Goal: Transaction & Acquisition: Purchase product/service

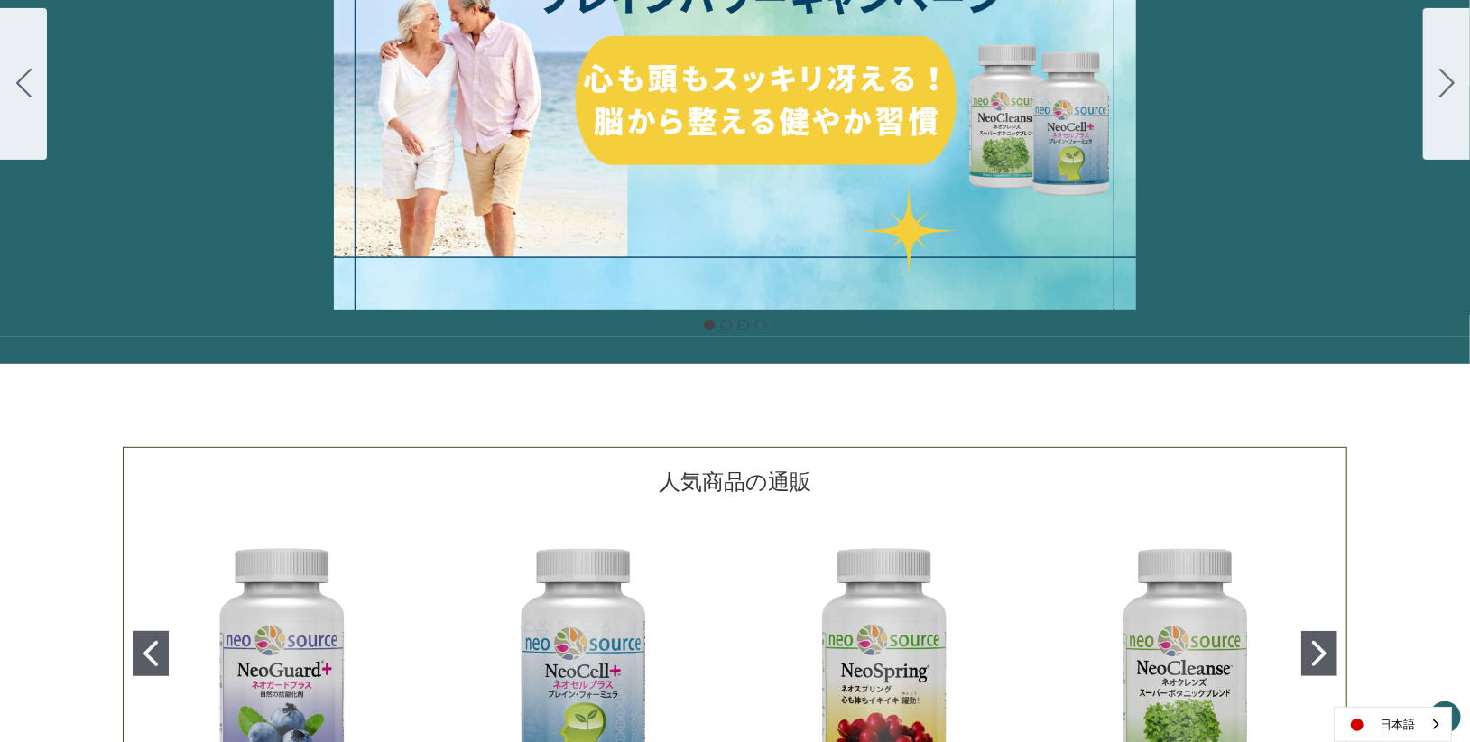
scroll to position [175, 0]
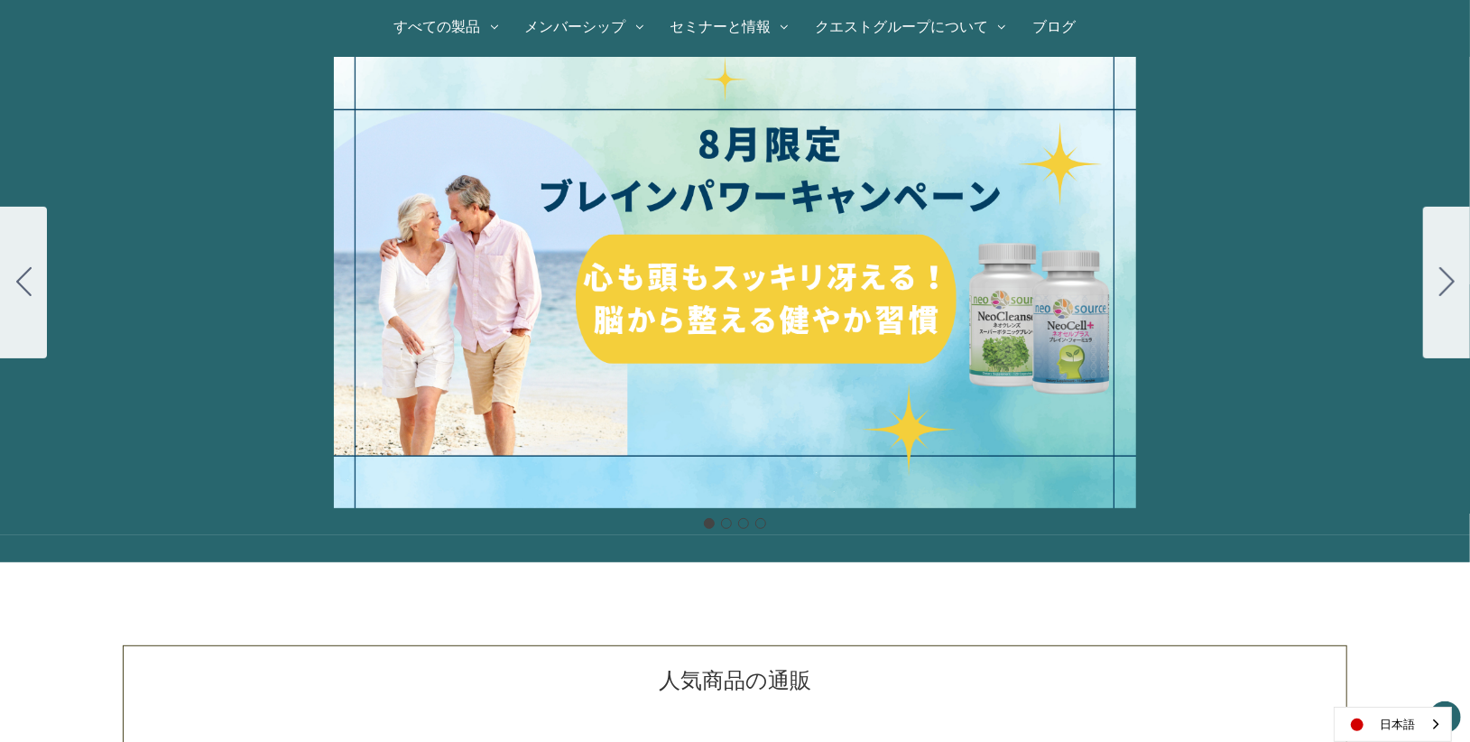
click at [716, 245] on div "細胞プロテクトセット 通常188ドル セール価格160ドル $28 OFF 2025年4月1日～4月30日 12月１日〜23日 販売中" at bounding box center [735, 282] width 1470 height 451
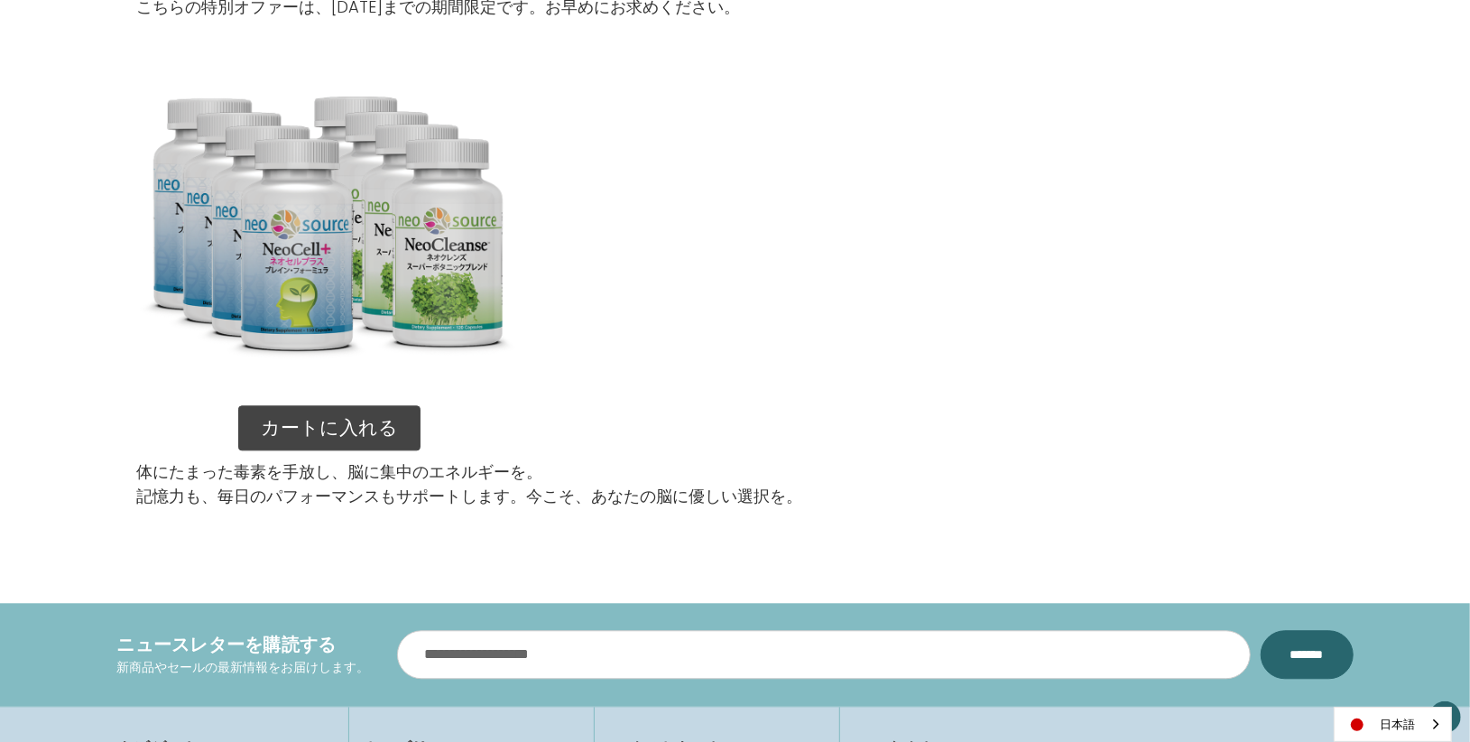
scroll to position [2707, 0]
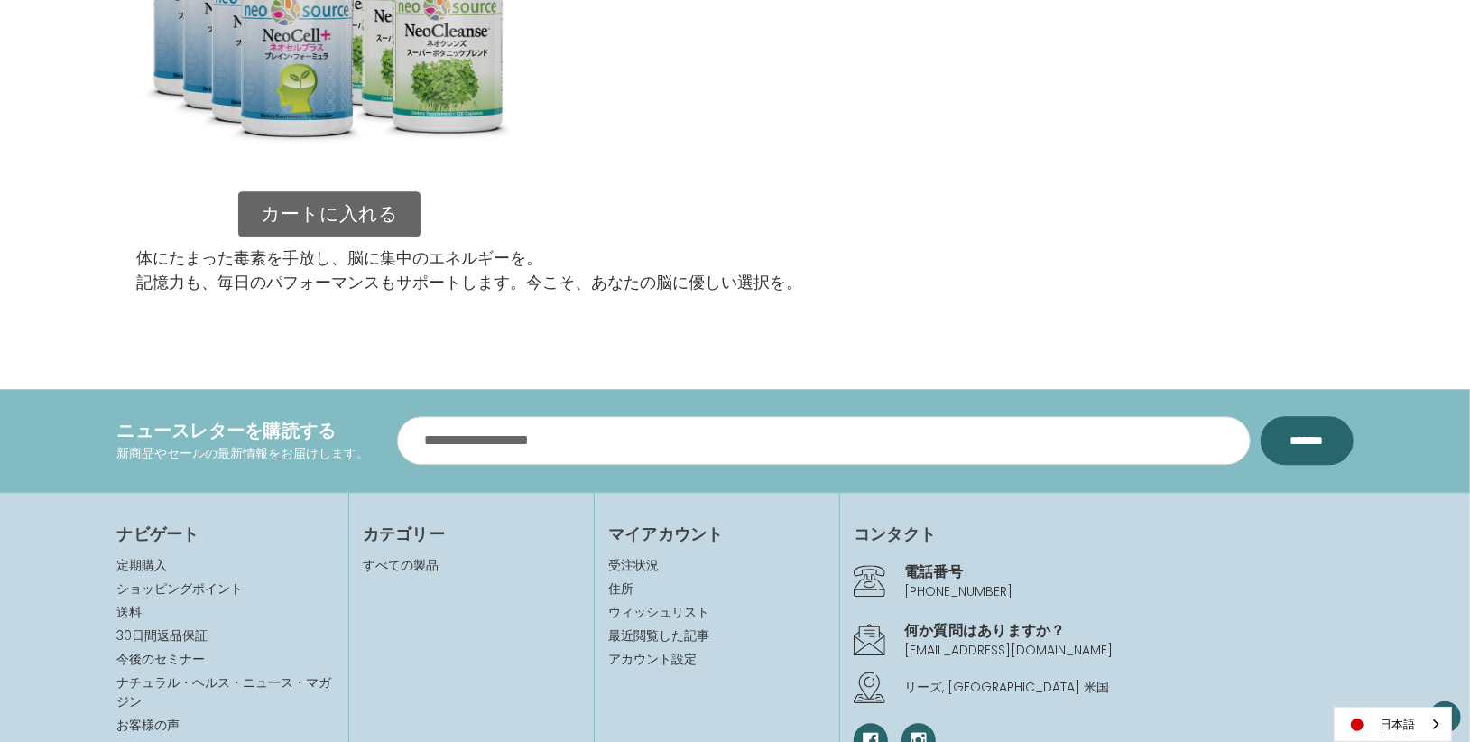
click at [332, 220] on link "カートに入れる" at bounding box center [329, 213] width 182 height 45
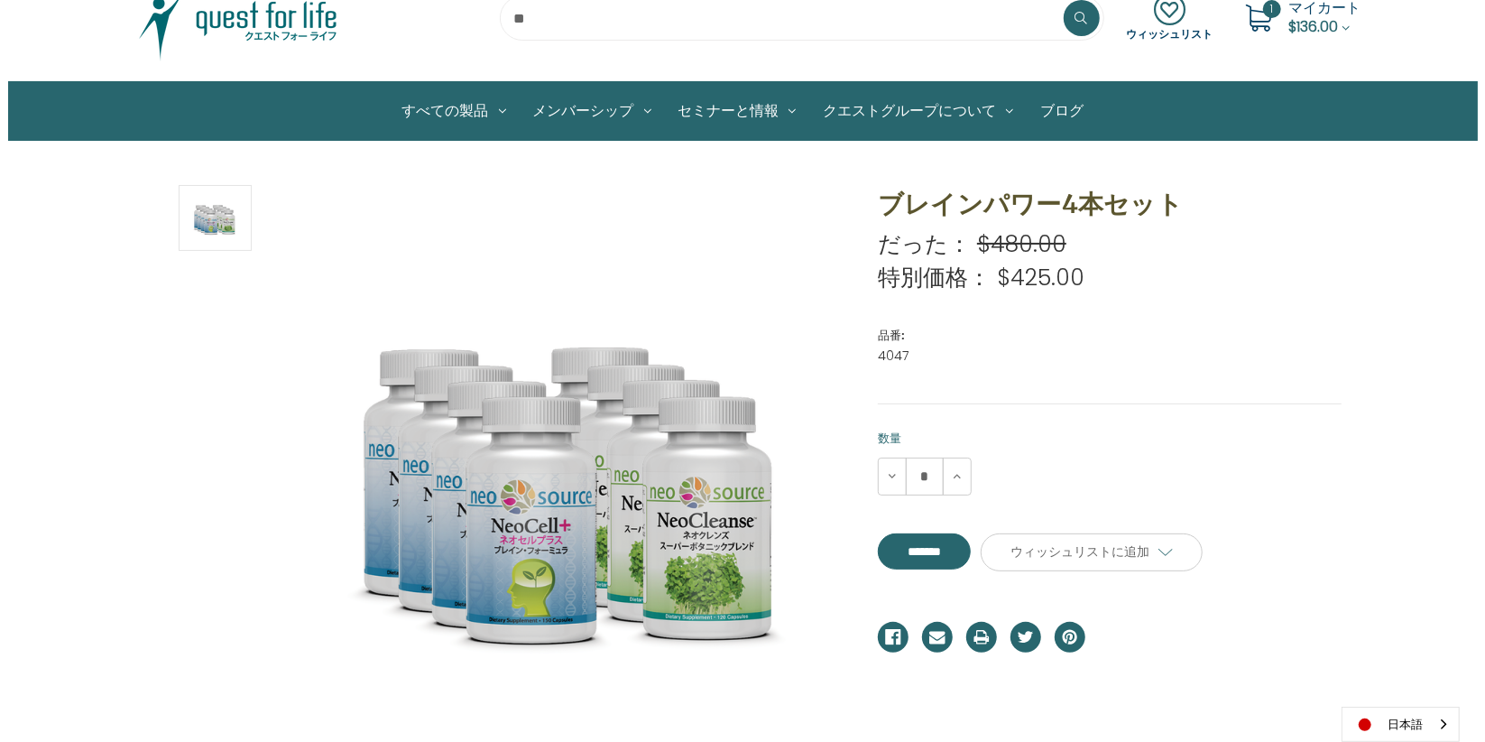
scroll to position [200, 0]
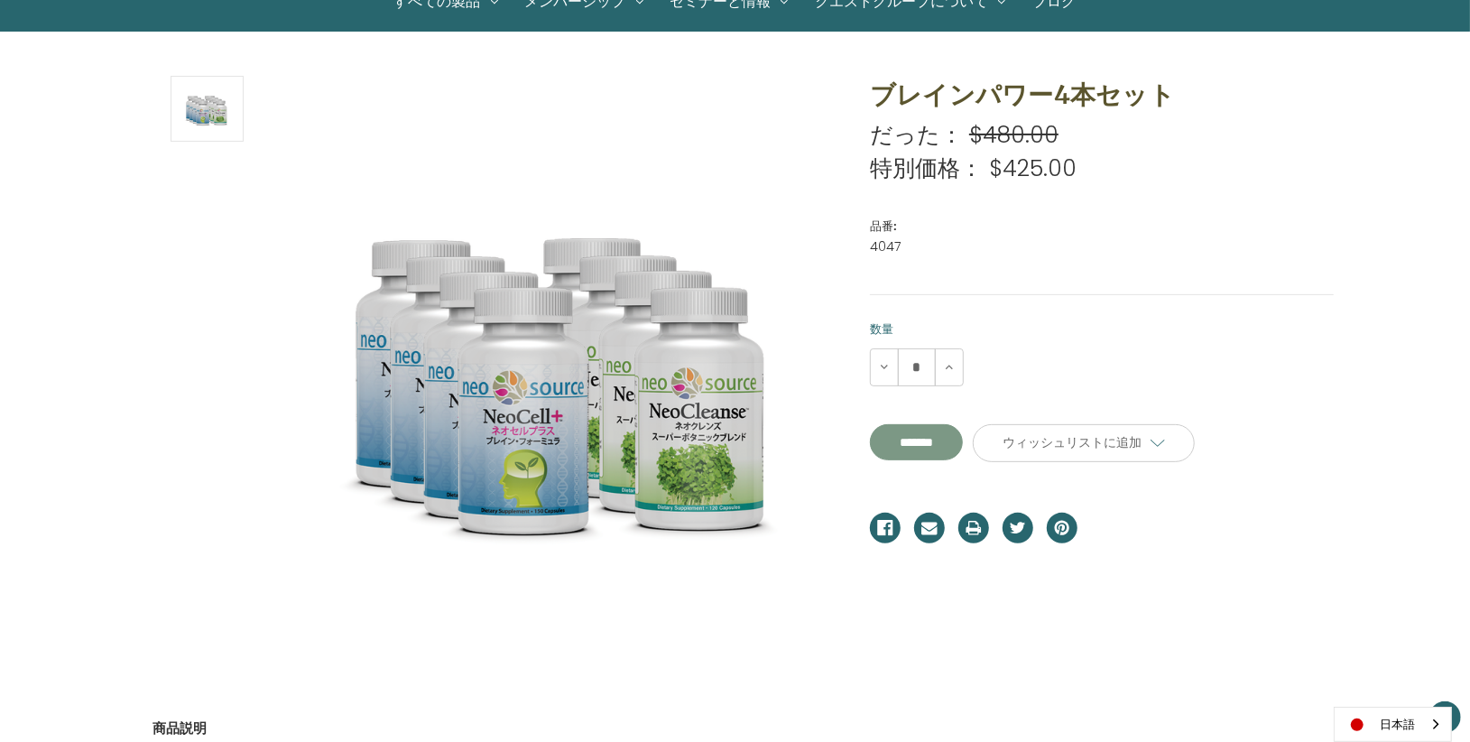
click at [928, 440] on input "*******" at bounding box center [916, 442] width 93 height 36
type input "*******"
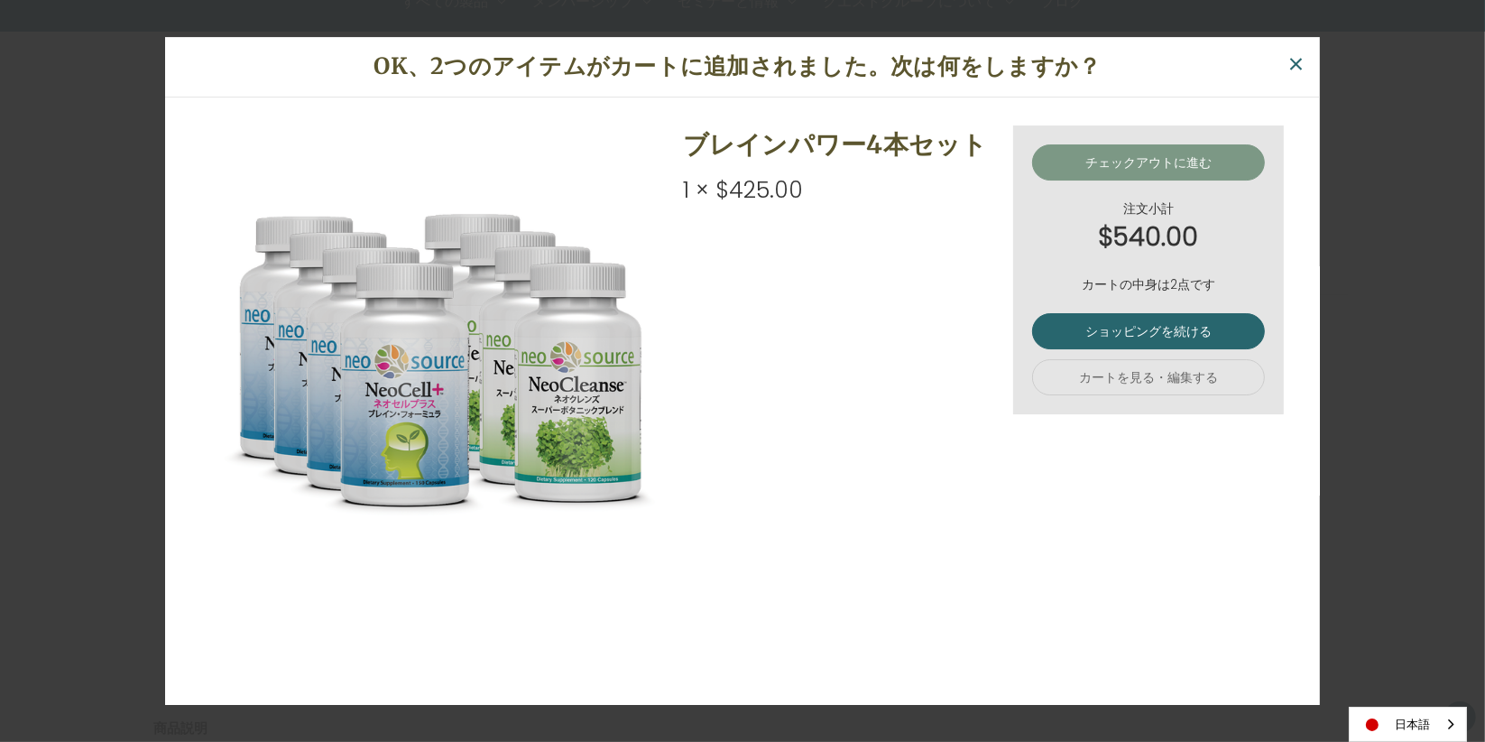
click at [1105, 177] on link "チェックアウトに進む" at bounding box center [1148, 162] width 233 height 36
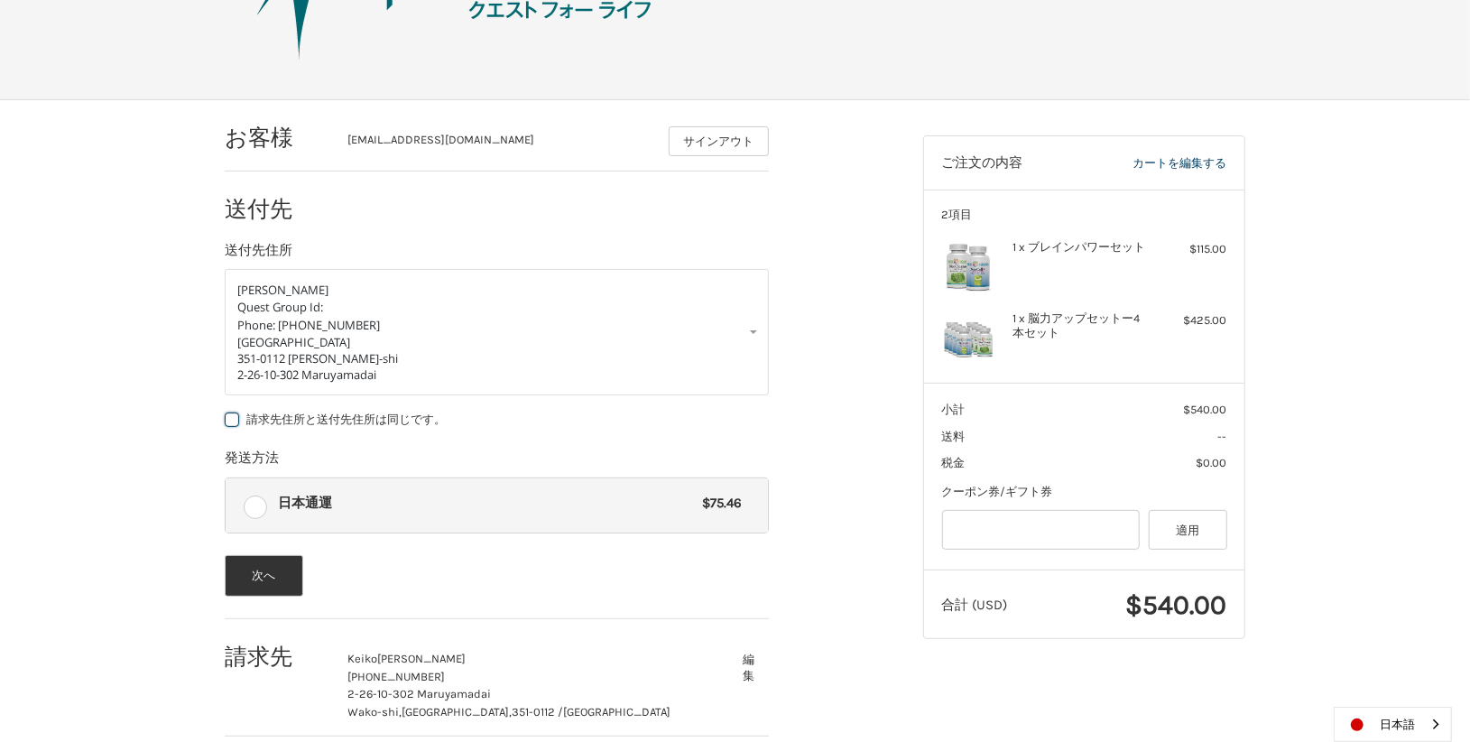
scroll to position [230, 0]
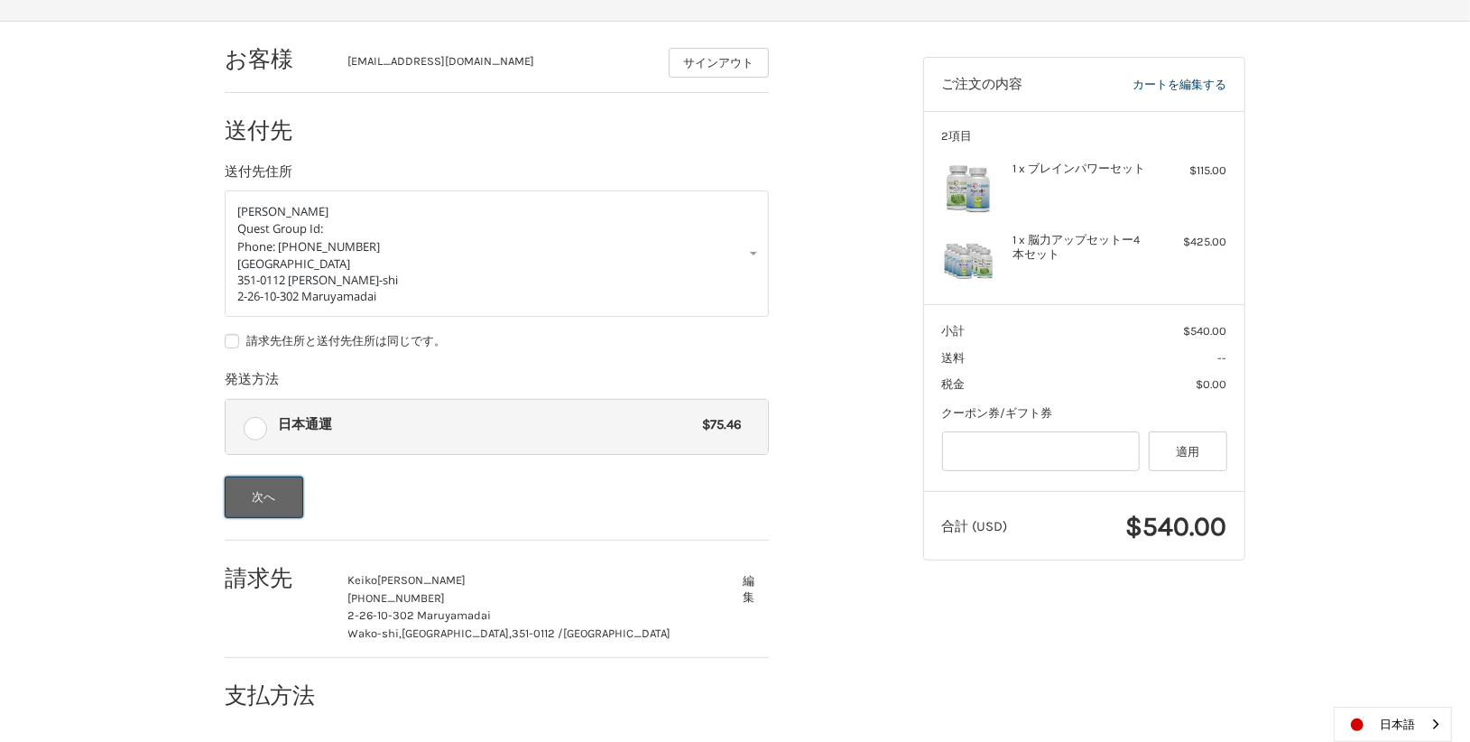
click at [280, 509] on button "次へ" at bounding box center [264, 498] width 79 height 42
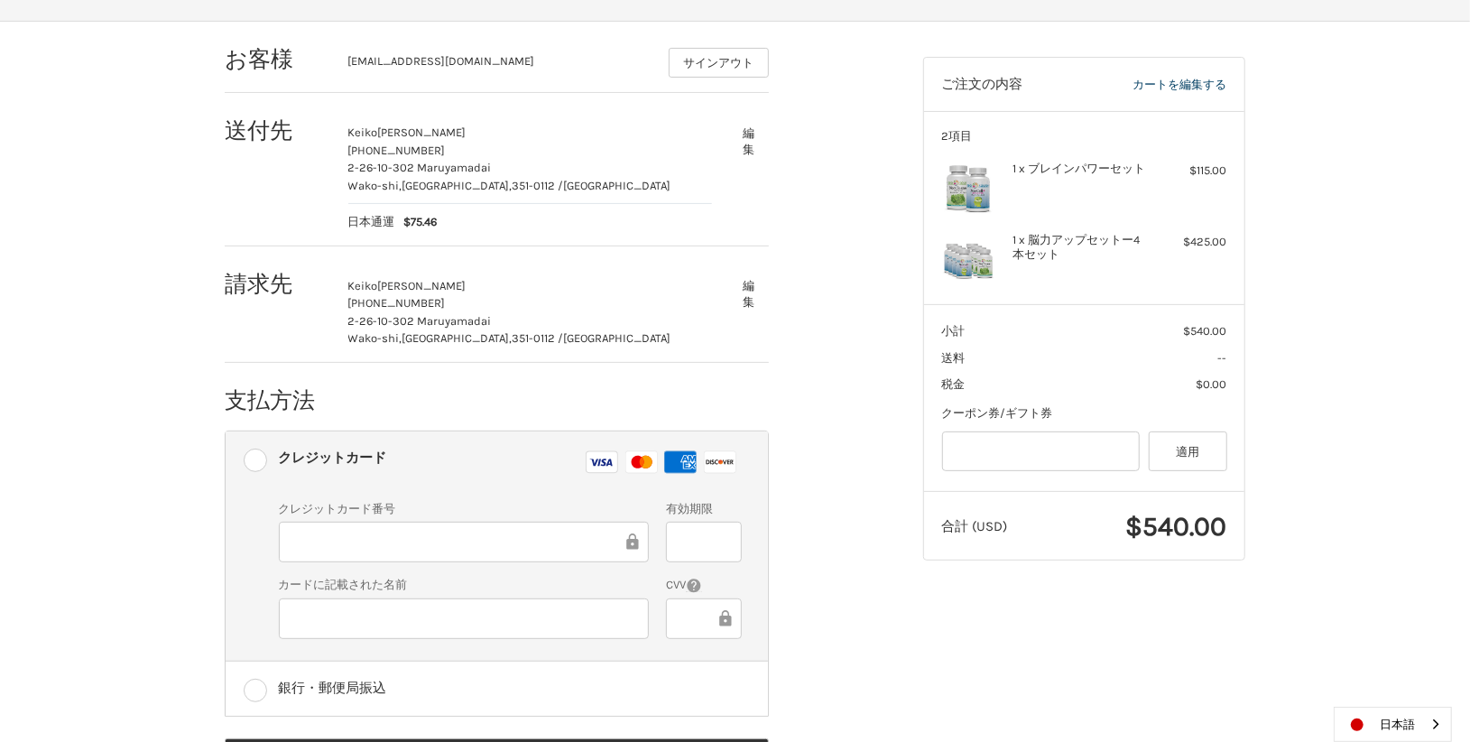
click at [437, 555] on div at bounding box center [464, 542] width 370 height 41
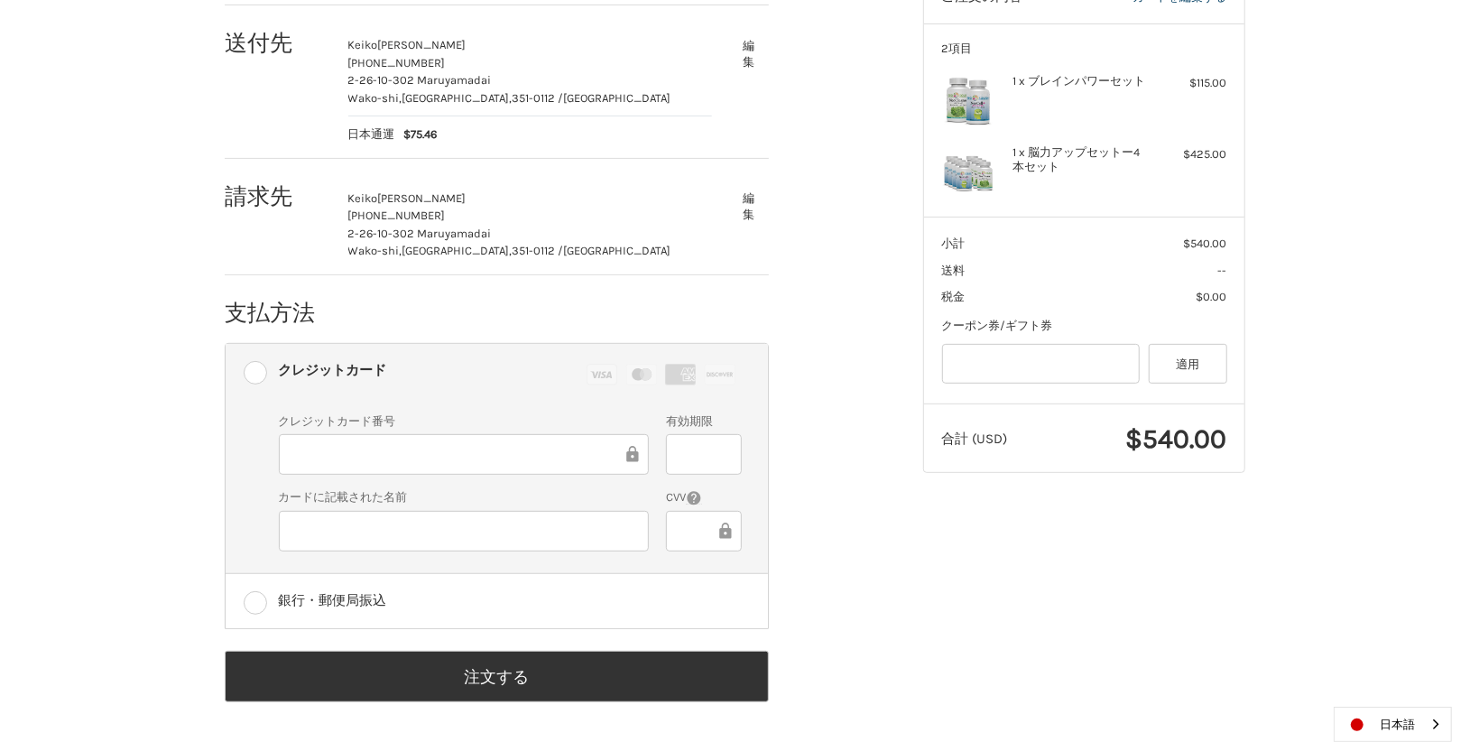
click at [892, 511] on div "お客様 genki8930@gmail.com サインアウト 送付先 Keiko Takekawa 080-3638-0369 2-26-10-302 Mar…" at bounding box center [560, 329] width 699 height 791
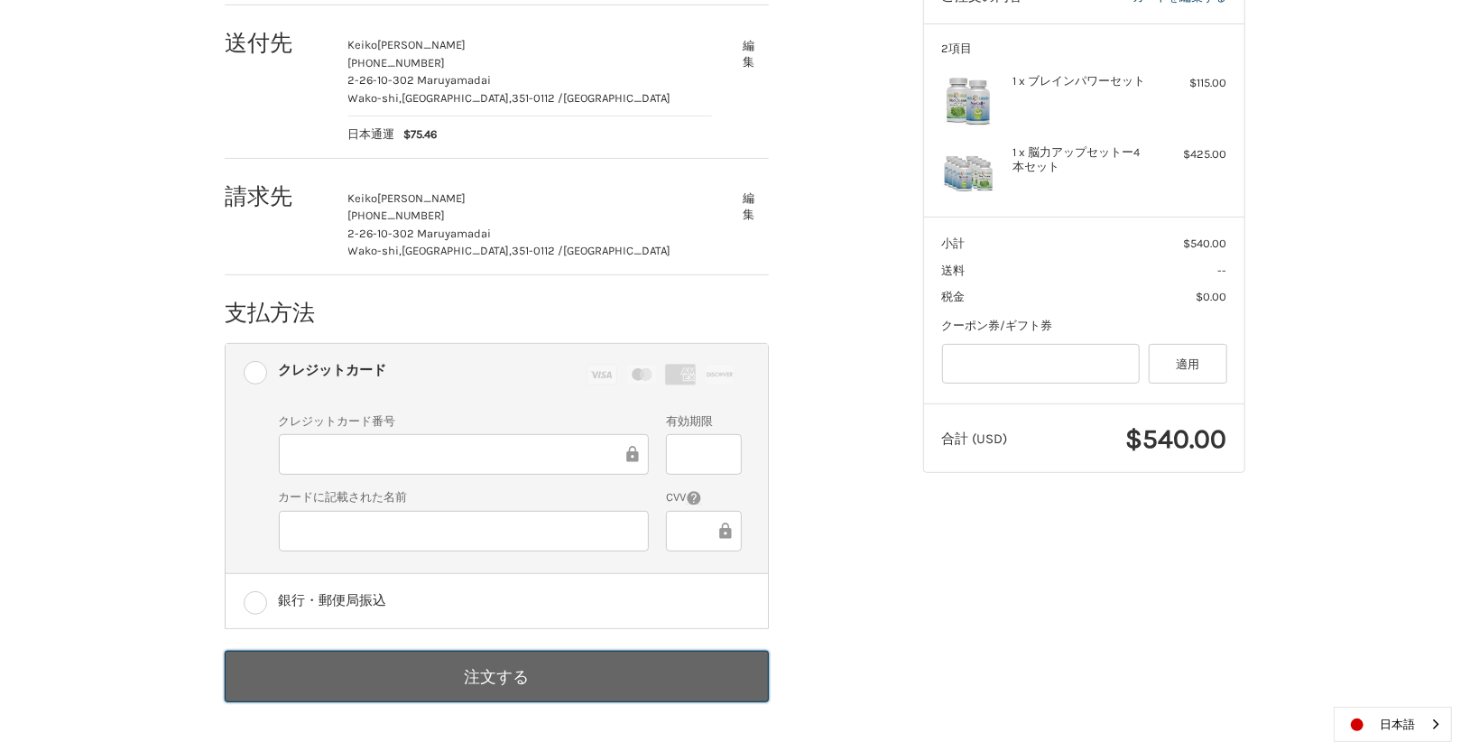
click at [599, 686] on button "注文する" at bounding box center [497, 676] width 544 height 51
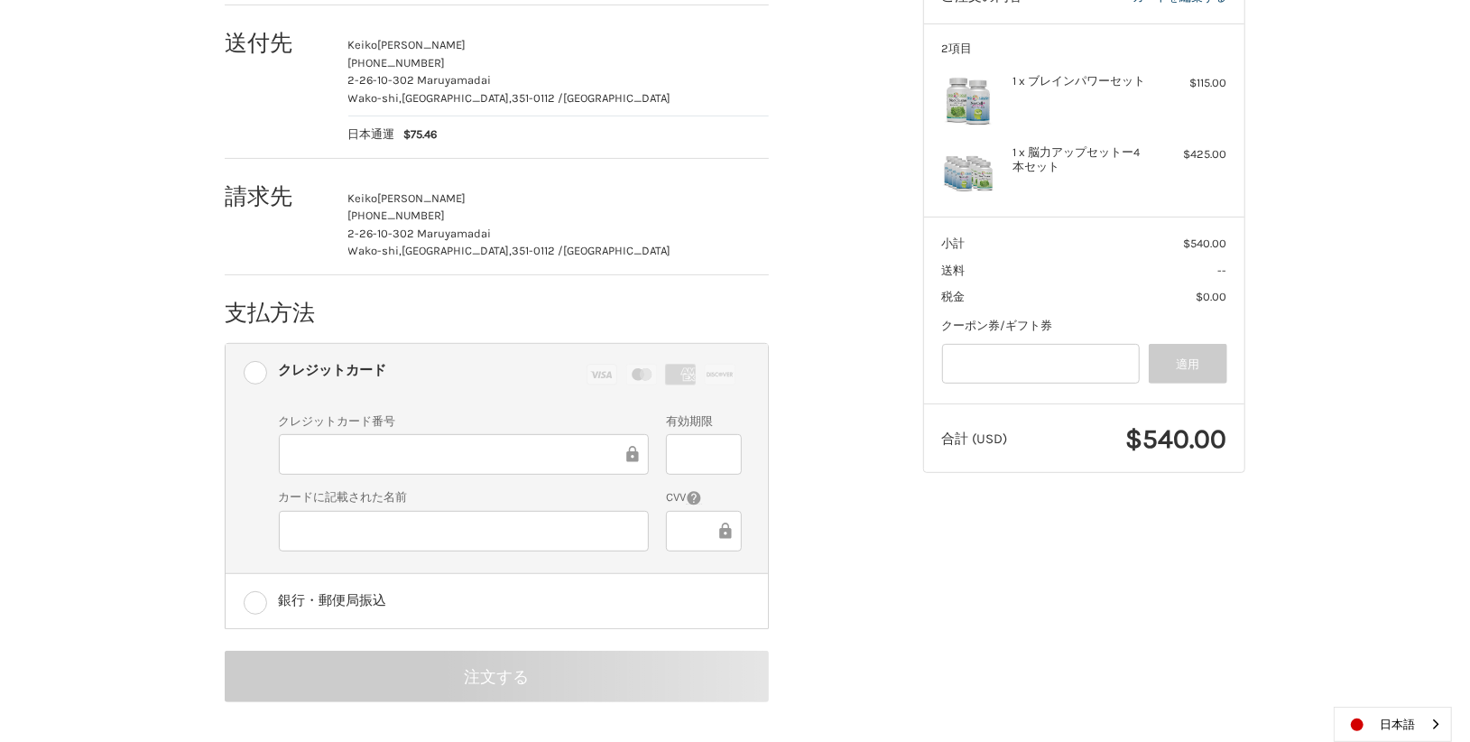
scroll to position [12, 0]
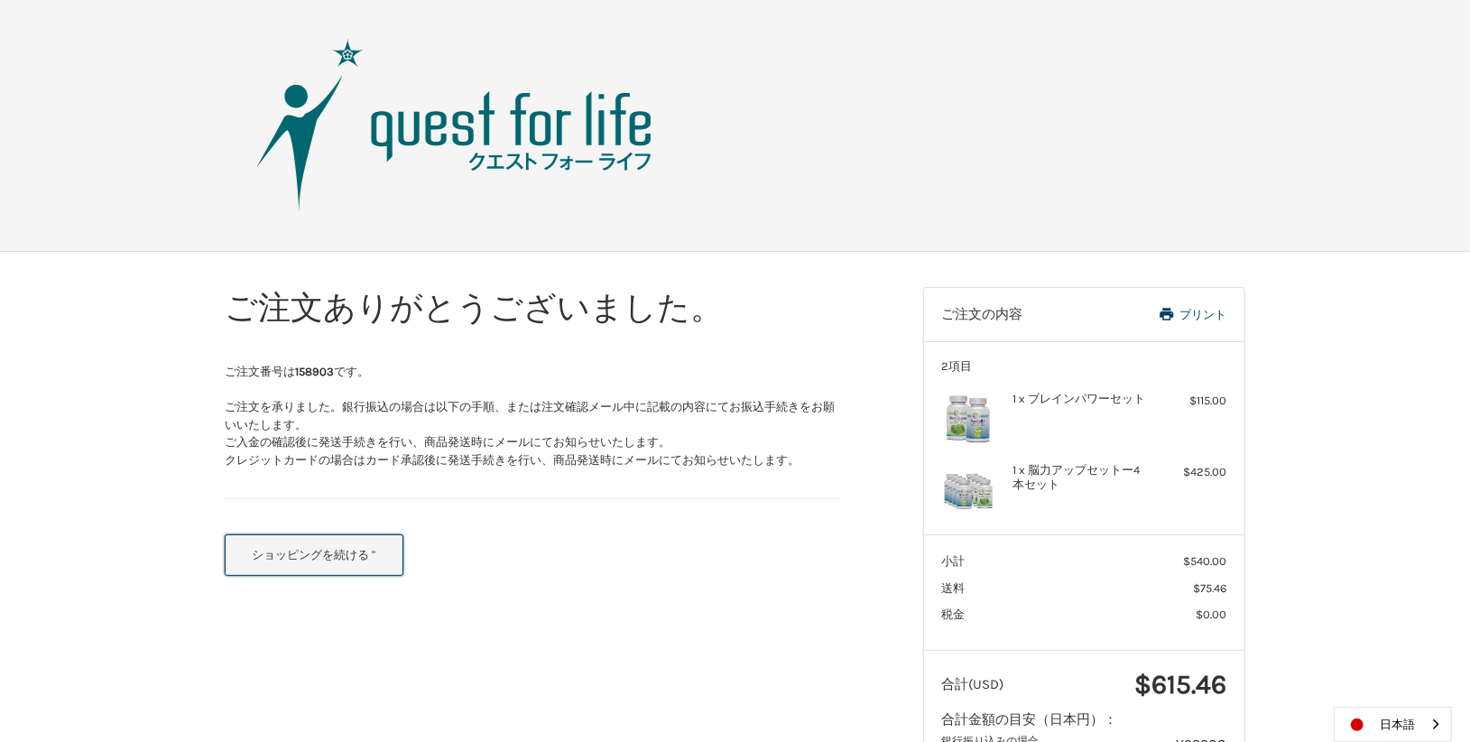
click at [338, 541] on button "ショッピングを続ける "" at bounding box center [314, 555] width 179 height 42
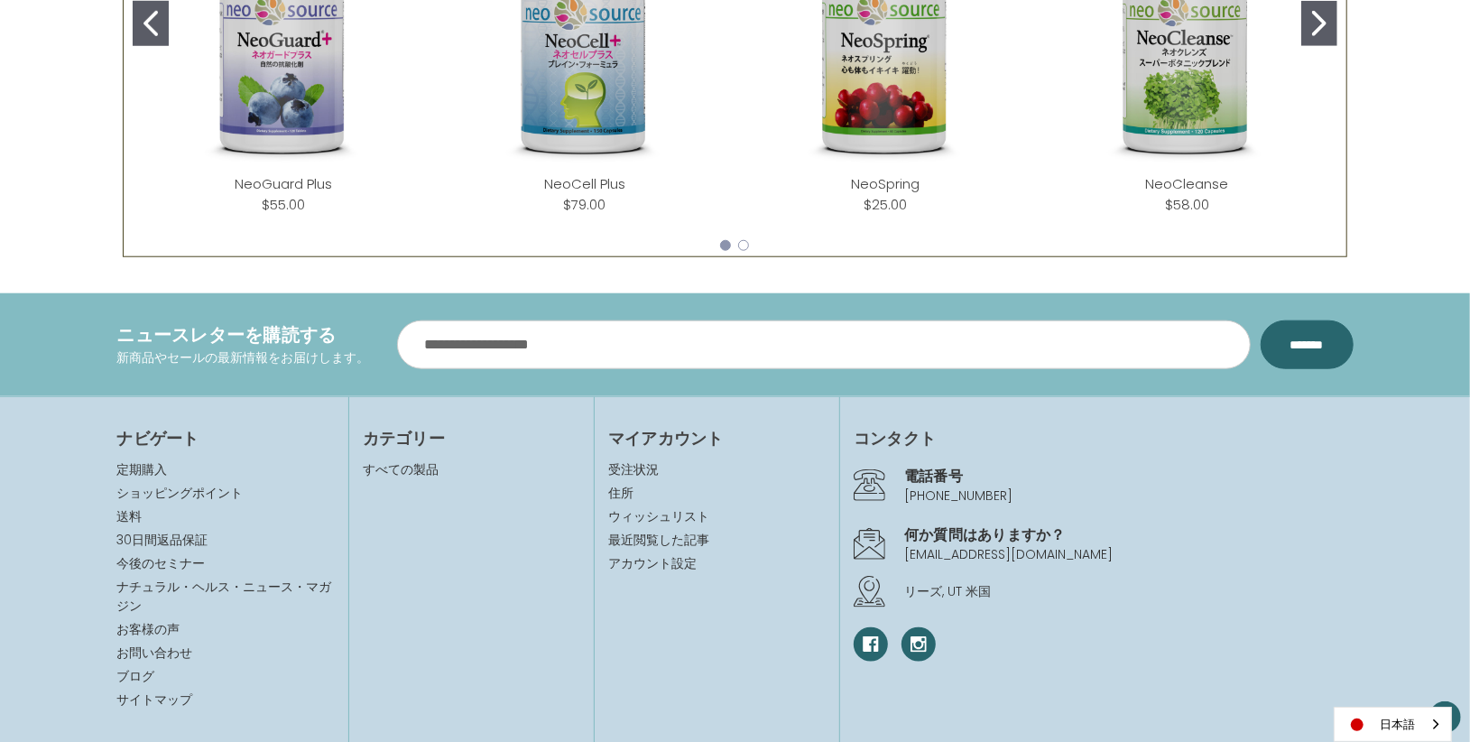
scroll to position [1078, 0]
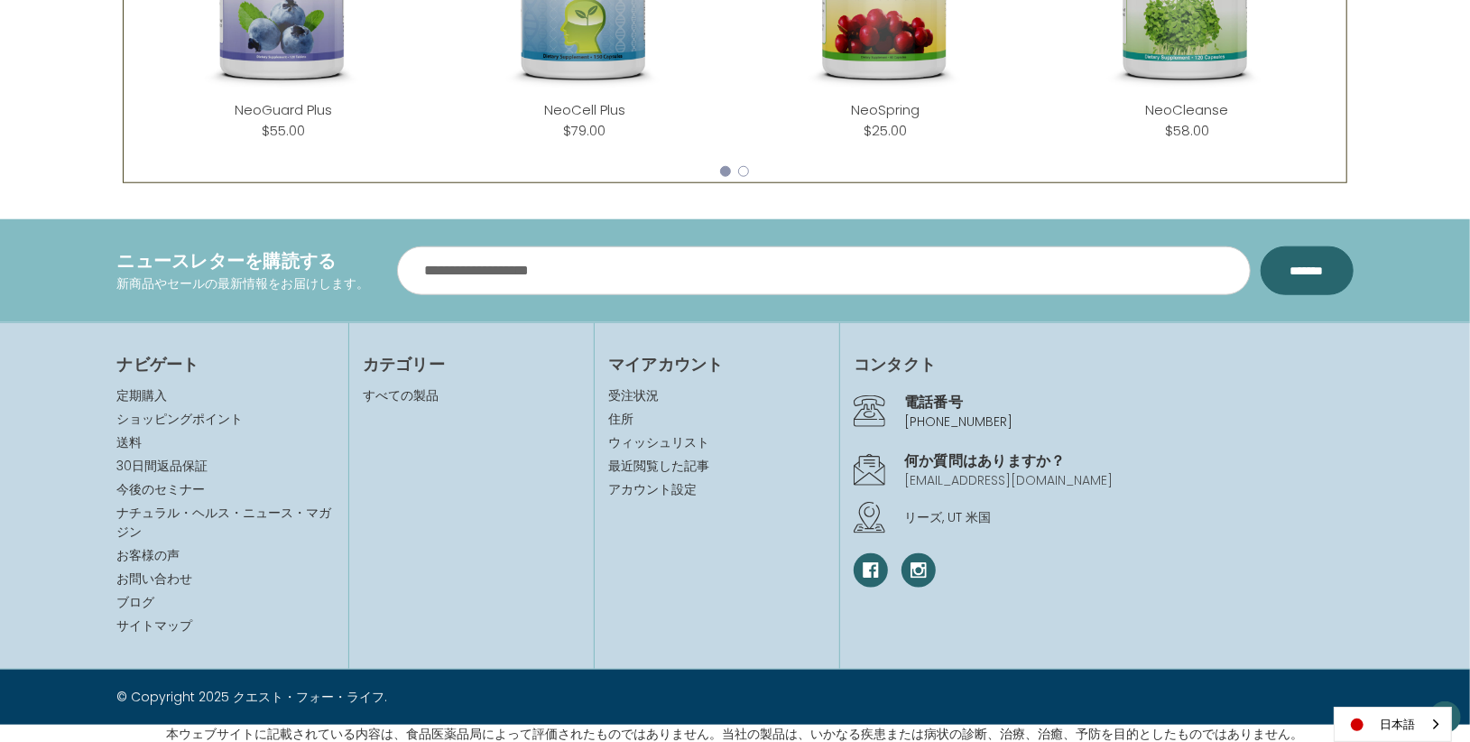
click at [972, 481] on link "[EMAIL_ADDRESS][DOMAIN_NAME]" at bounding box center [1008, 480] width 208 height 18
click at [1039, 476] on p "[EMAIL_ADDRESS][DOMAIN_NAME]" at bounding box center [1128, 480] width 449 height 19
drag, startPoint x: 1048, startPoint y: 476, endPoint x: 890, endPoint y: 484, distance: 158.1
click at [890, 484] on div "何か質問はありますか？ post@questgrp.jp" at bounding box center [1103, 470] width 499 height 50
copy link "[EMAIL_ADDRESS][DOMAIN_NAME]"
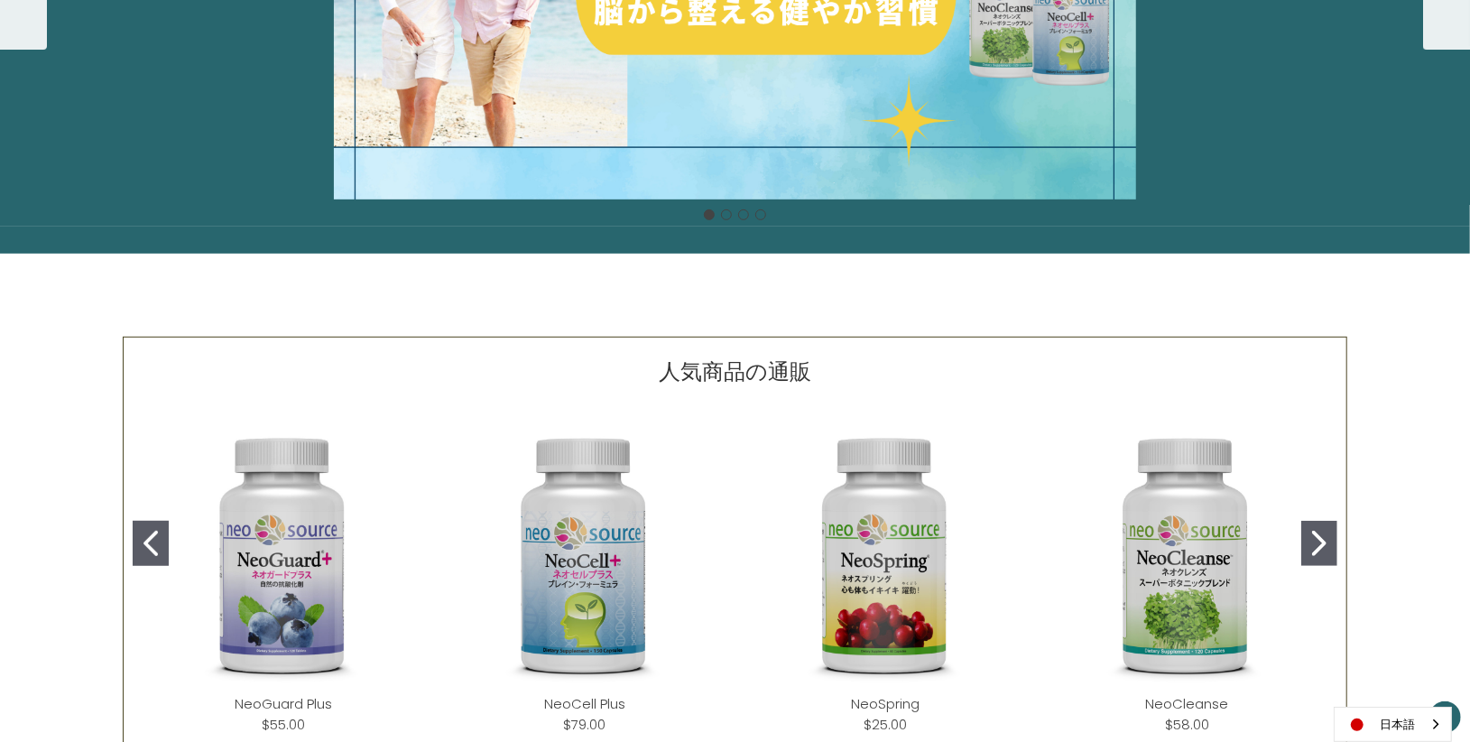
scroll to position [429, 0]
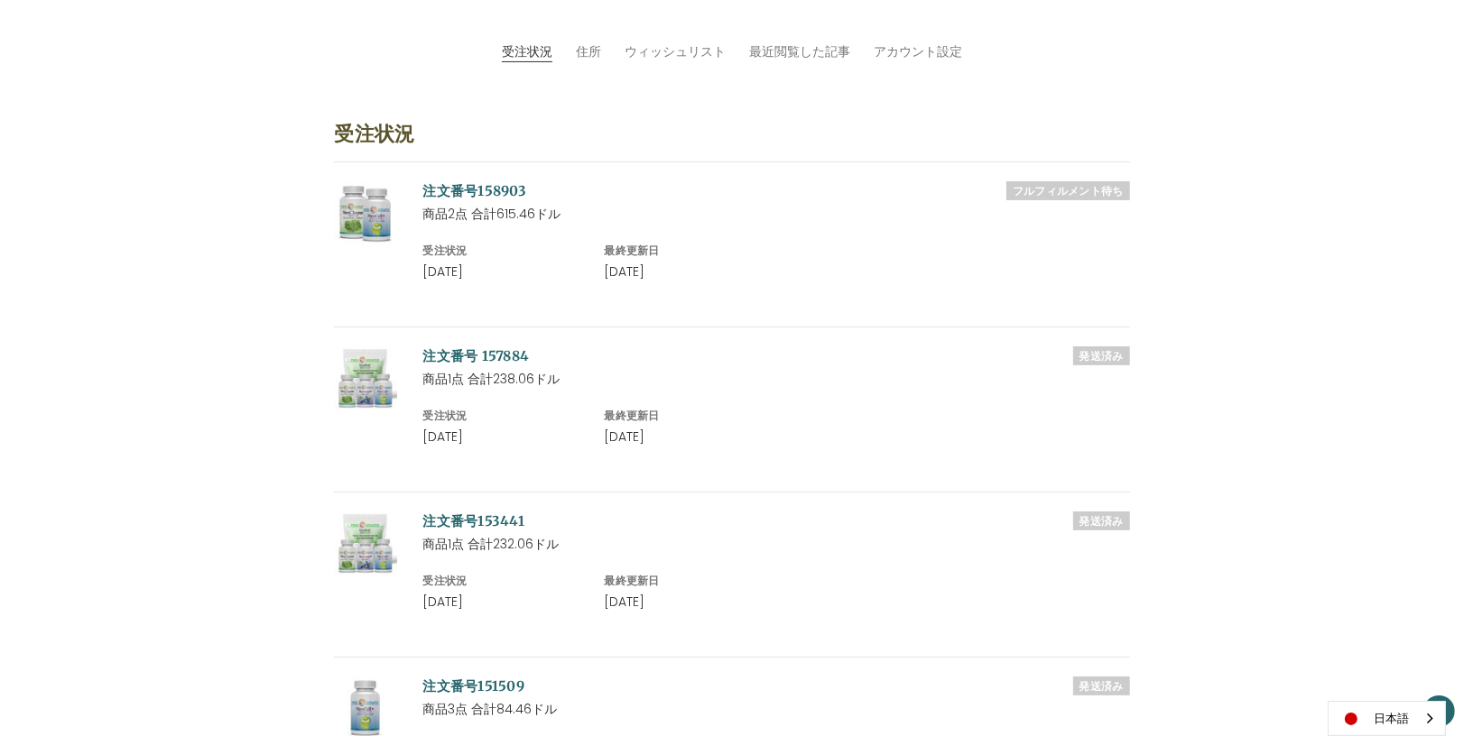
scroll to position [401, 0]
